Goal: Task Accomplishment & Management: Complete application form

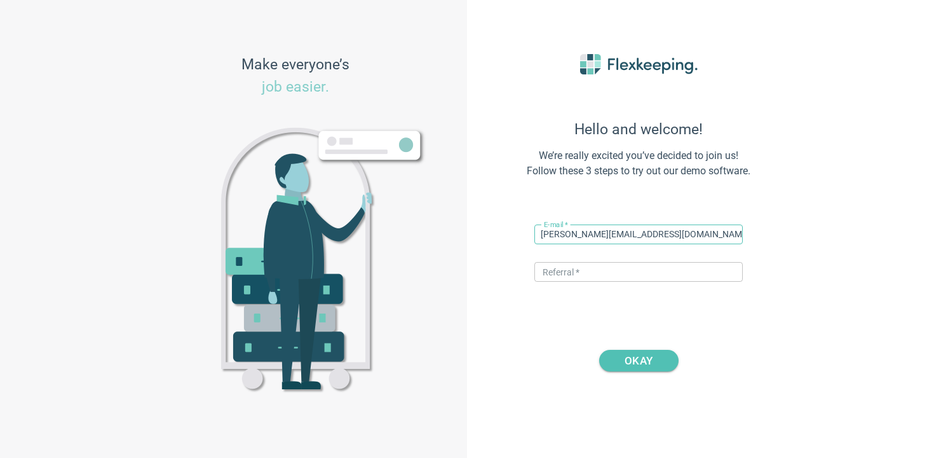
drag, startPoint x: 596, startPoint y: 238, endPoint x: 561, endPoint y: 238, distance: 34.3
click at [561, 238] on input "[PERSON_NAME][EMAIL_ADDRESS][DOMAIN_NAME]" at bounding box center [639, 234] width 209 height 20
type input "[PERSON_NAME][EMAIL_ADDRESS][DOMAIN_NAME]"
click at [565, 270] on input "text" at bounding box center [639, 272] width 209 height 20
type input "DIGITALMAGIC"
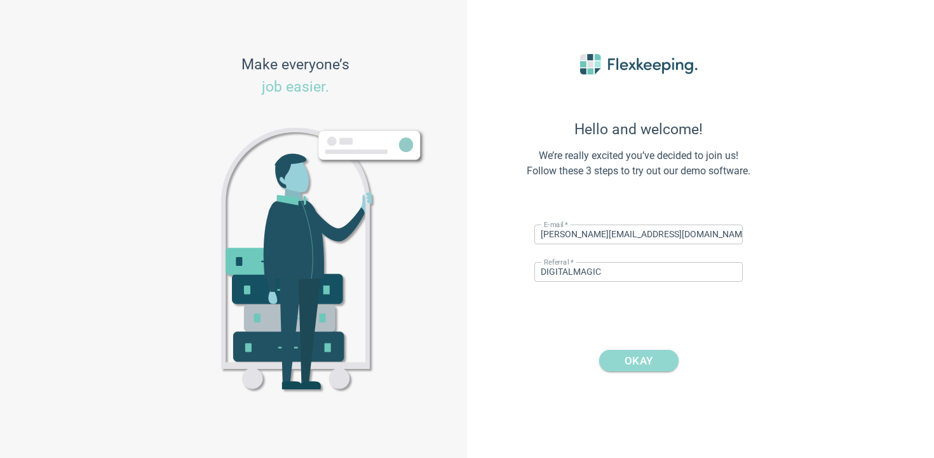
click at [624, 353] on span "OKAY" at bounding box center [639, 361] width 48 height 22
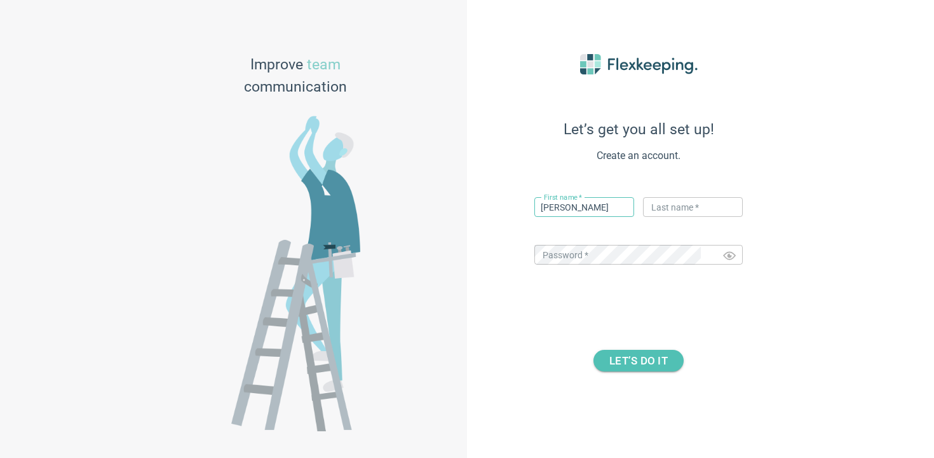
type input "[PERSON_NAME]"
type input "Flex"
click at [643, 368] on span "LET’S DO IT" at bounding box center [639, 361] width 58 height 22
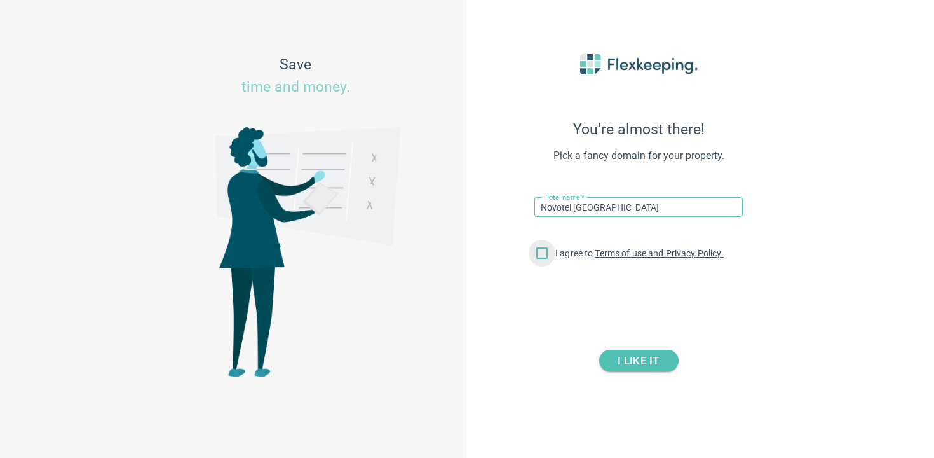
type input "Novotel [GEOGRAPHIC_DATA]"
click at [538, 257] on input "I agree to Terms of use and Privacy Policy." at bounding box center [542, 255] width 27 height 27
checkbox input "true"
click at [616, 371] on div "I LIKE IT" at bounding box center [639, 361] width 280 height 22
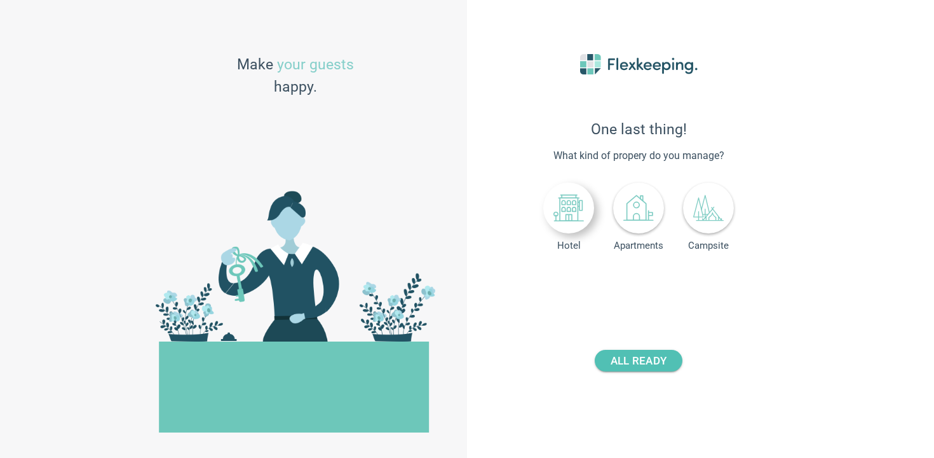
click at [568, 219] on icon at bounding box center [569, 208] width 31 height 31
click at [684, 278] on button "+" at bounding box center [694, 284] width 22 height 22
type input "1"
click at [673, 284] on input "number" at bounding box center [669, 285] width 47 height 20
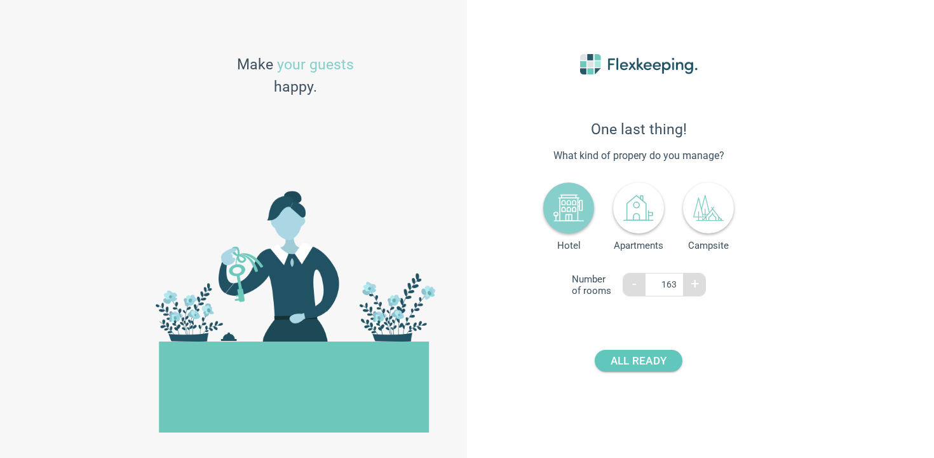
type input "163"
click at [669, 355] on button "ALL READY" at bounding box center [639, 361] width 88 height 22
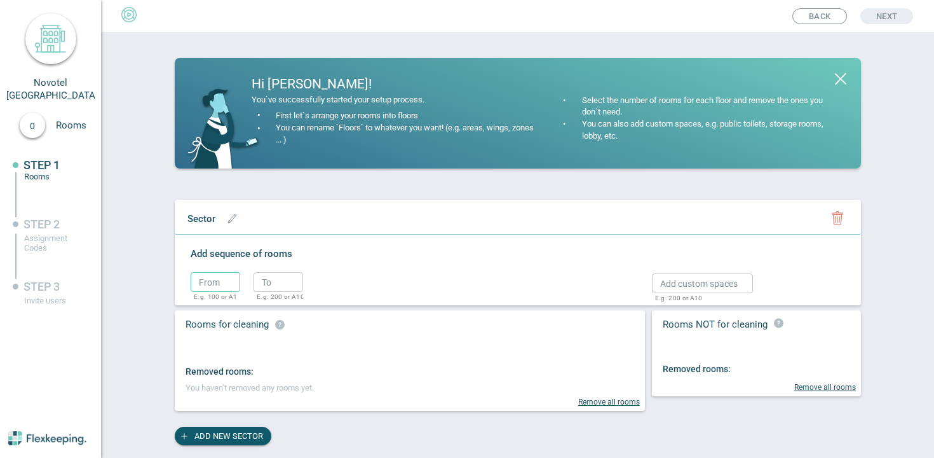
click at [236, 291] on div "From ​ E.g. 100 or A1" at bounding box center [216, 288] width 50 height 32
type input "1"
click at [278, 280] on input "text" at bounding box center [279, 282] width 50 height 20
type input "10"
click at [327, 281] on icon "button" at bounding box center [323, 284] width 10 height 7
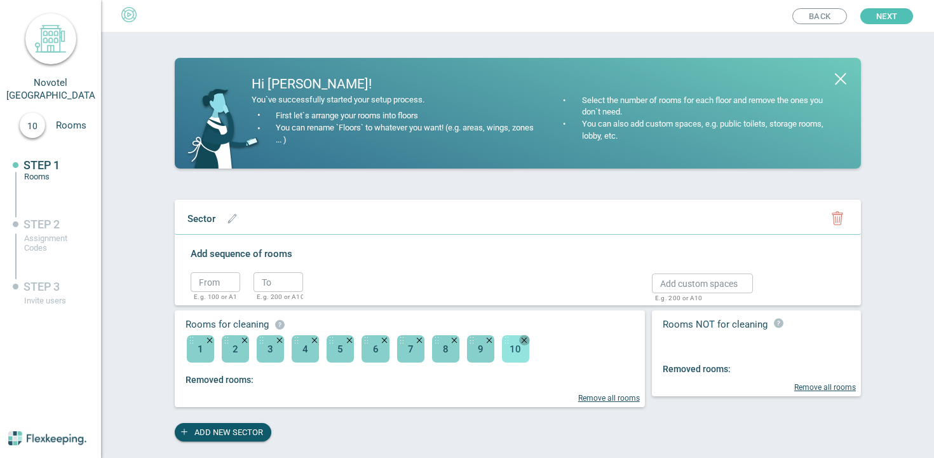
click at [524, 345] on button "button" at bounding box center [524, 339] width 11 height 11
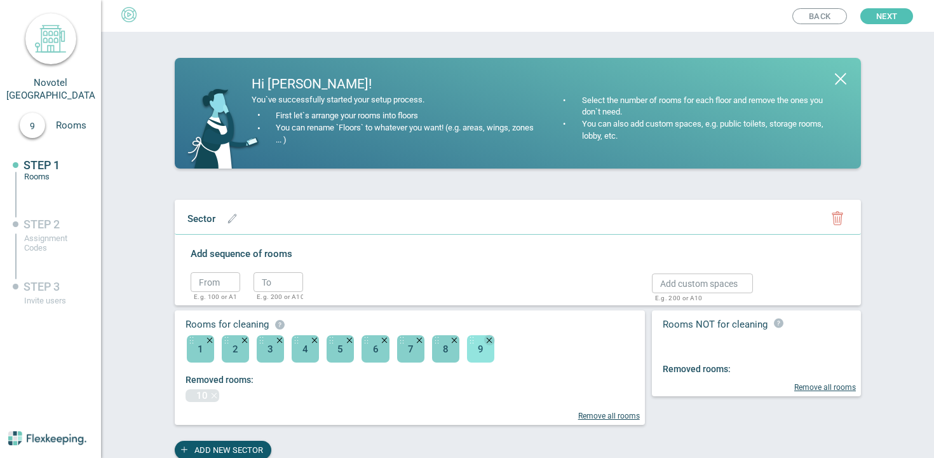
click at [491, 341] on icon "button" at bounding box center [489, 341] width 5 height 6
click at [449, 337] on button "button" at bounding box center [454, 339] width 11 height 11
click at [615, 411] on div "Remove all rooms" at bounding box center [416, 415] width 460 height 9
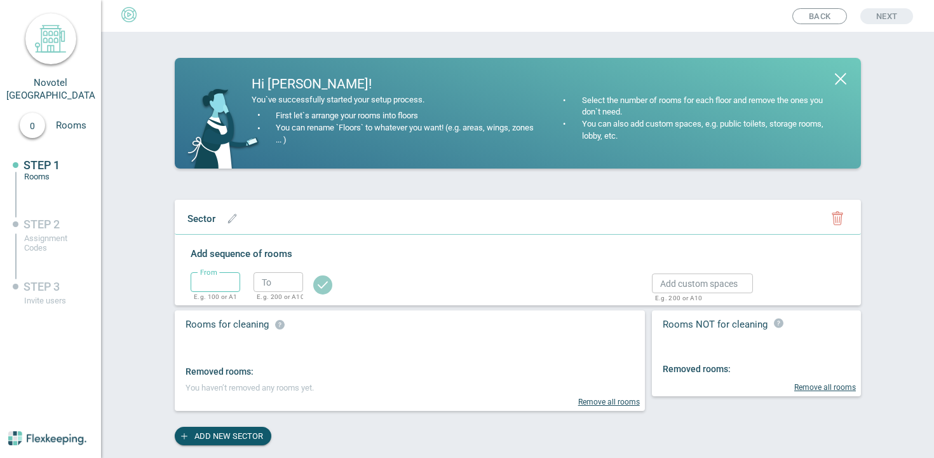
click at [212, 279] on input "text" at bounding box center [216, 282] width 50 height 20
type input "1"
click at [263, 281] on input "text" at bounding box center [279, 282] width 50 height 20
type input "2"
click at [312, 282] on button "button" at bounding box center [323, 282] width 27 height 27
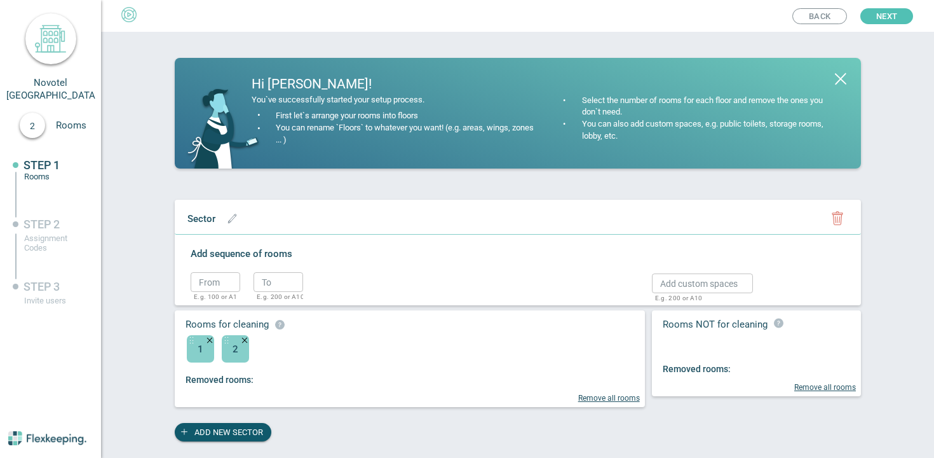
click at [904, 26] on ul "Back Next" at bounding box center [467, 16] width 934 height 32
click at [904, 18] on button "Next" at bounding box center [887, 16] width 53 height 16
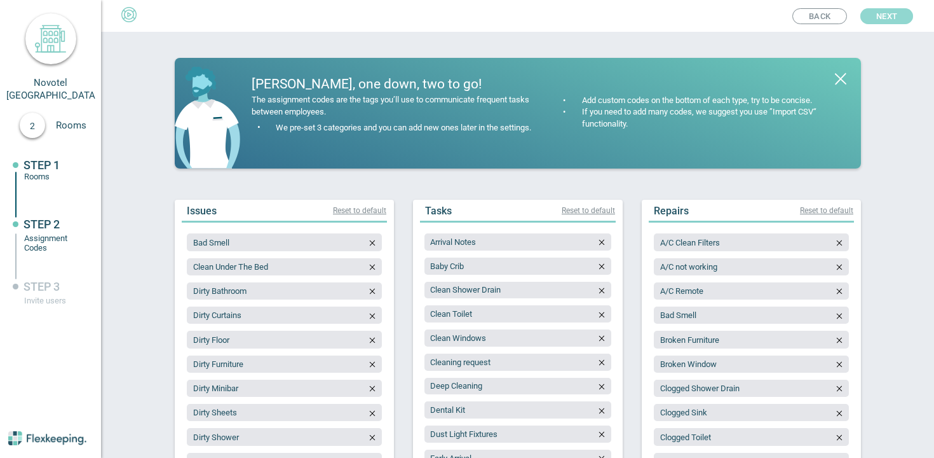
click at [898, 17] on button "Next" at bounding box center [887, 16] width 53 height 16
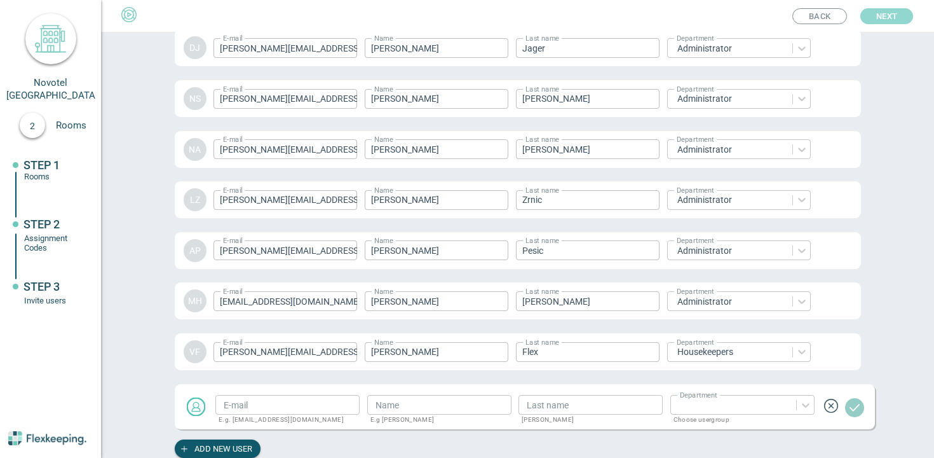
click at [898, 17] on button "Next" at bounding box center [887, 16] width 53 height 16
